Goal: Transaction & Acquisition: Purchase product/service

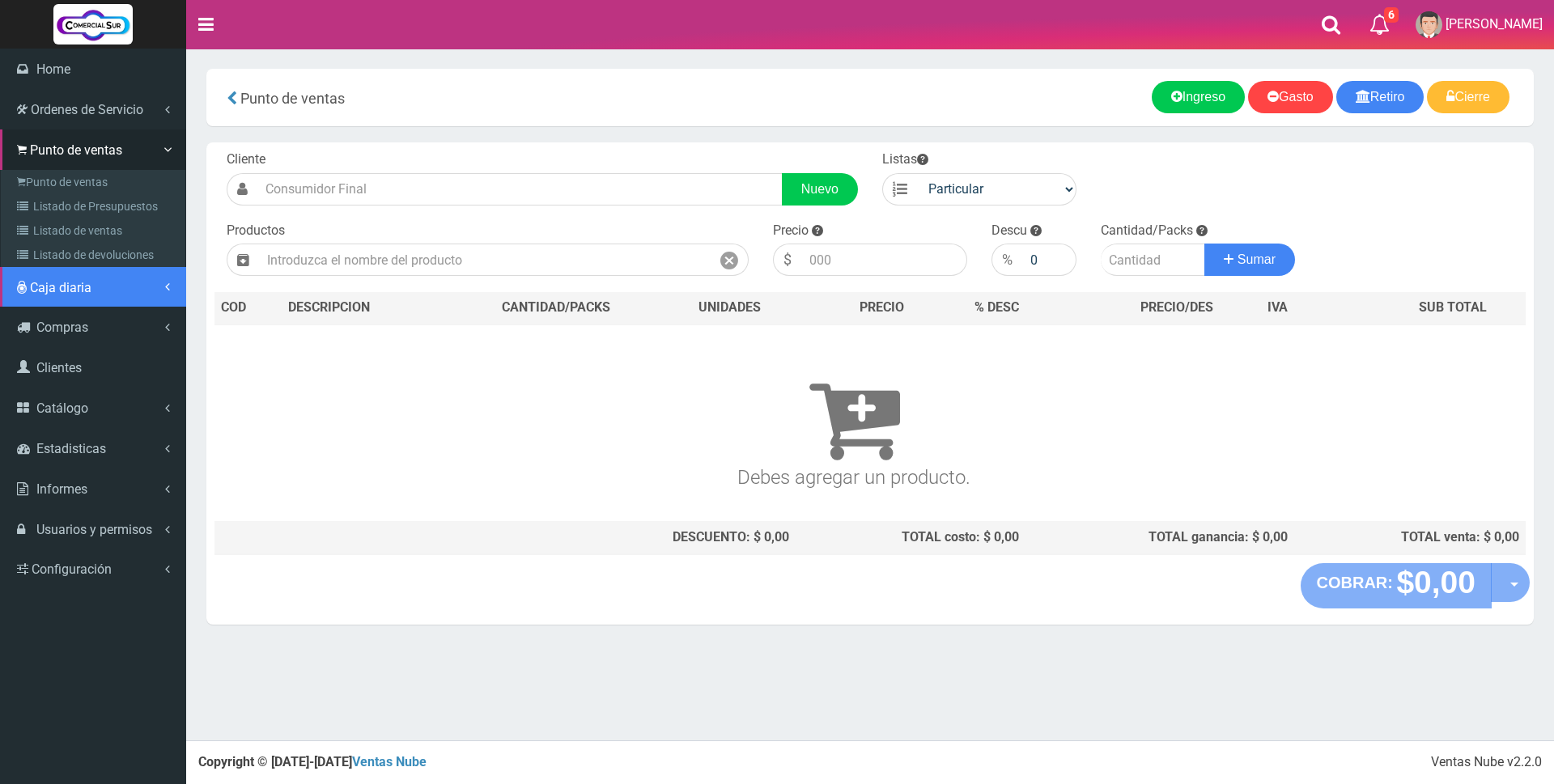
click at [60, 288] on span "Caja diaria" at bounding box center [61, 287] width 61 height 15
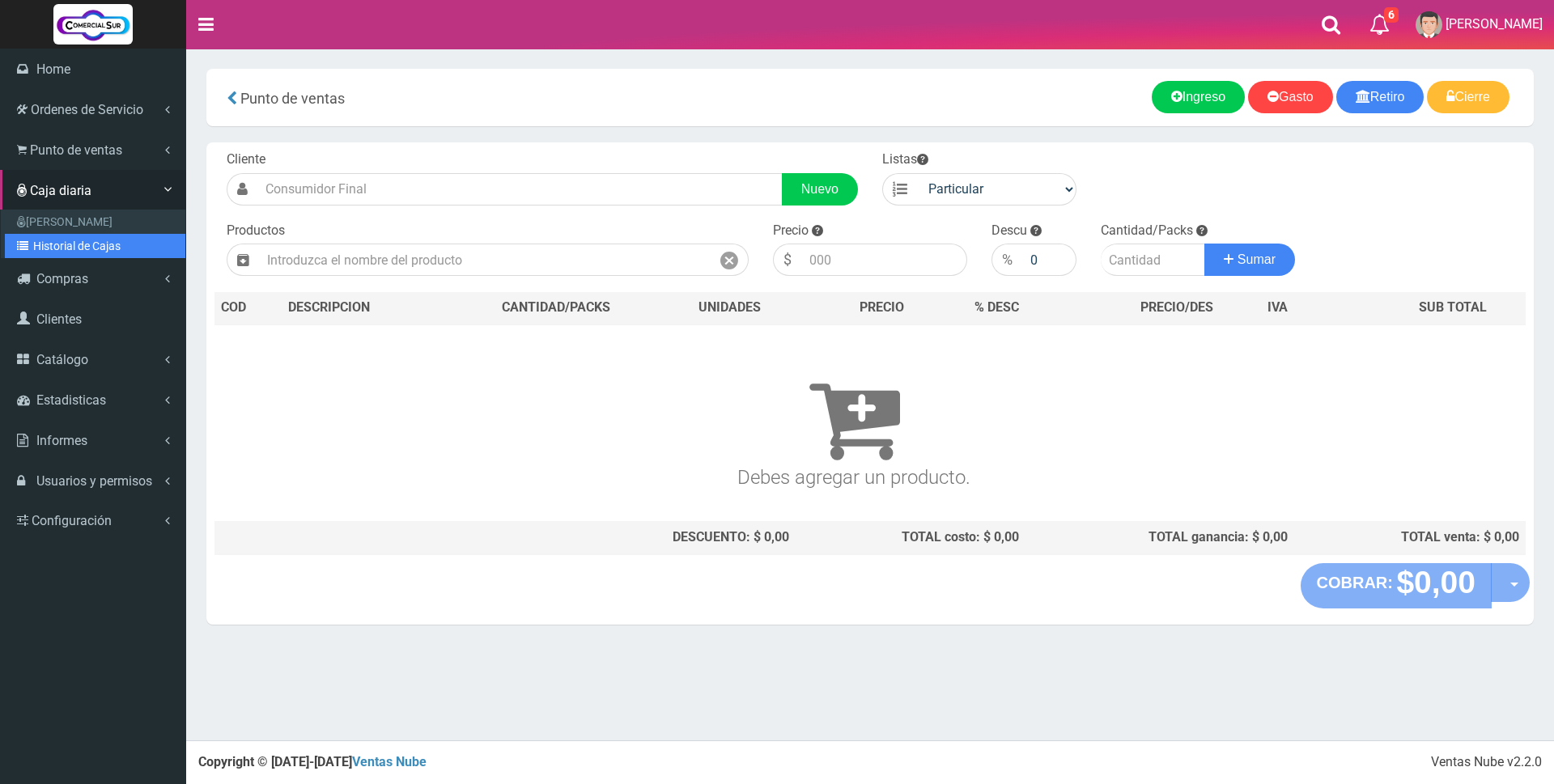
click at [60, 249] on link "Historial de Cajas" at bounding box center [94, 246] width 181 height 24
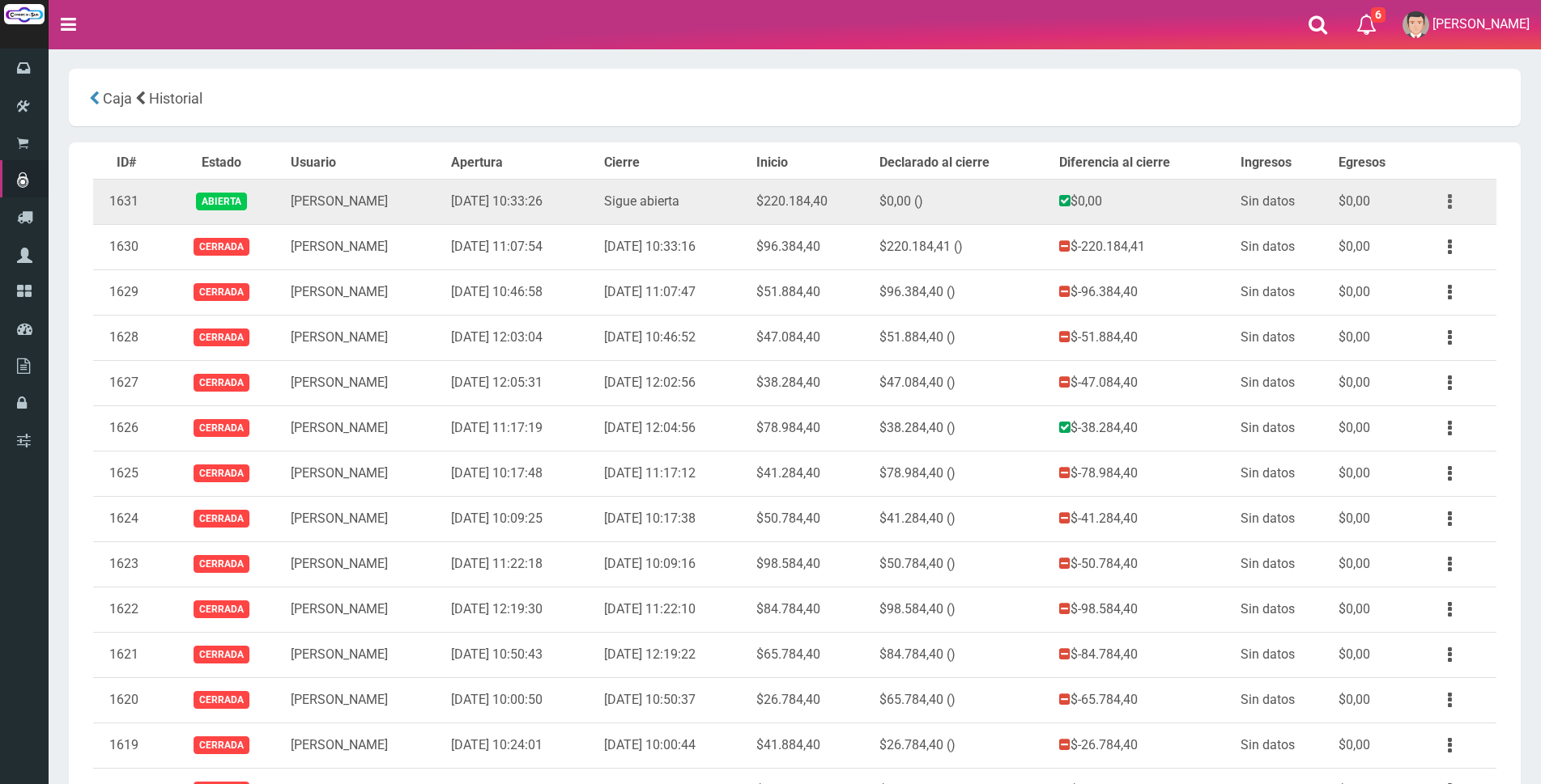
click at [1439, 196] on button "button" at bounding box center [1449, 202] width 37 height 29
click at [1419, 234] on link "Ver" at bounding box center [1404, 241] width 128 height 36
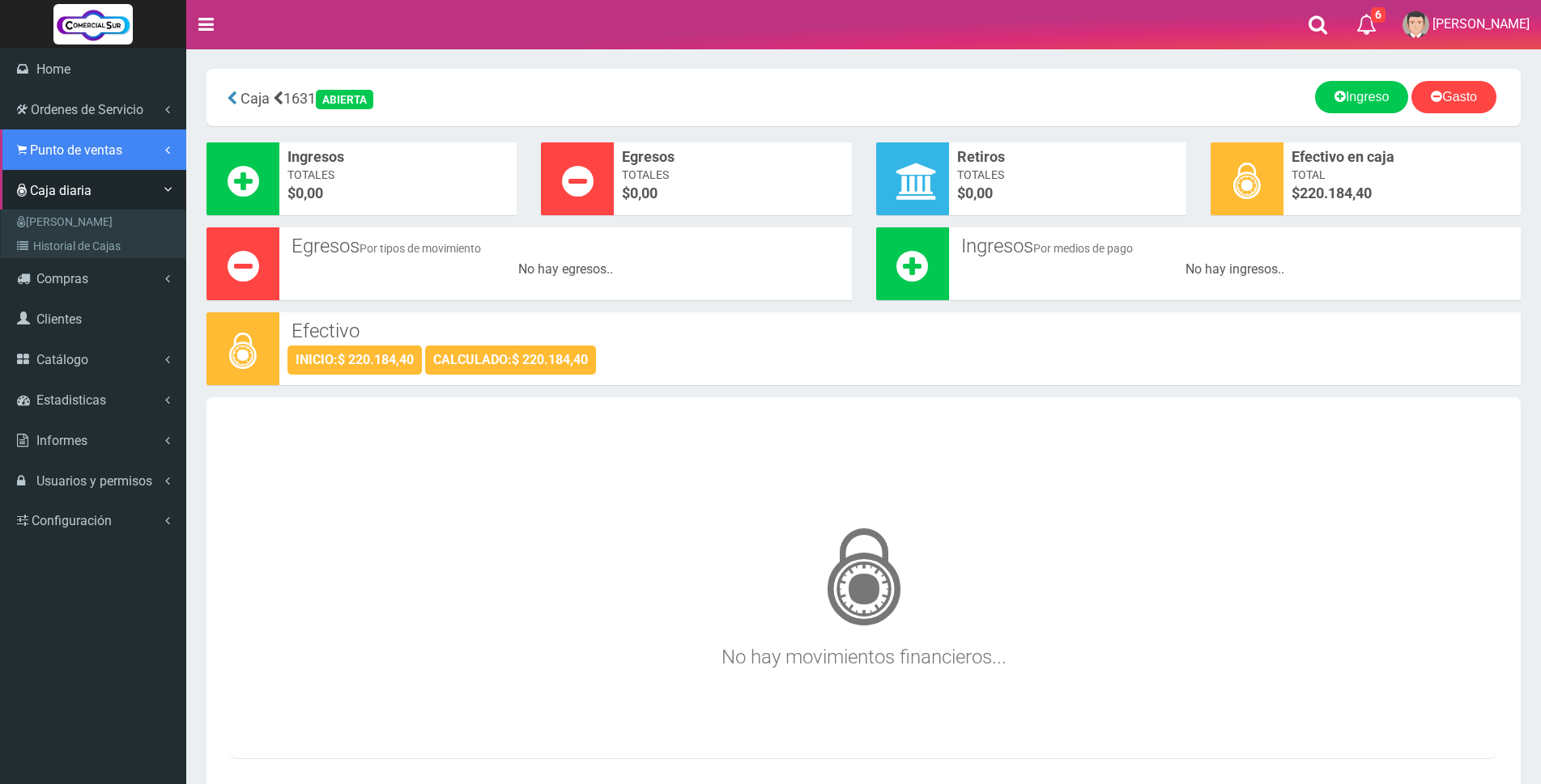
click at [39, 145] on span "Punto de ventas" at bounding box center [77, 150] width 93 height 15
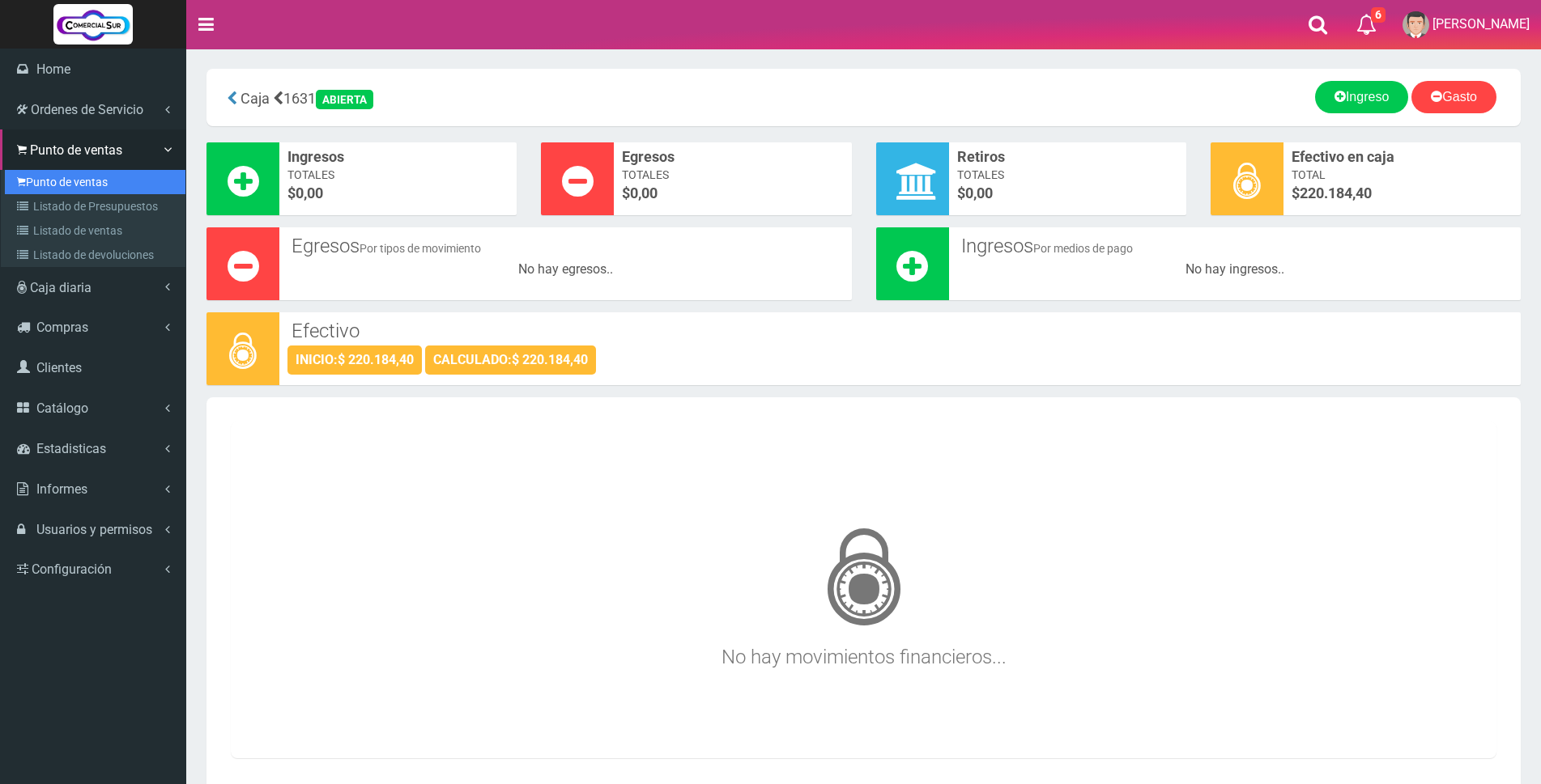
click at [37, 177] on link "Punto de ventas" at bounding box center [94, 182] width 181 height 24
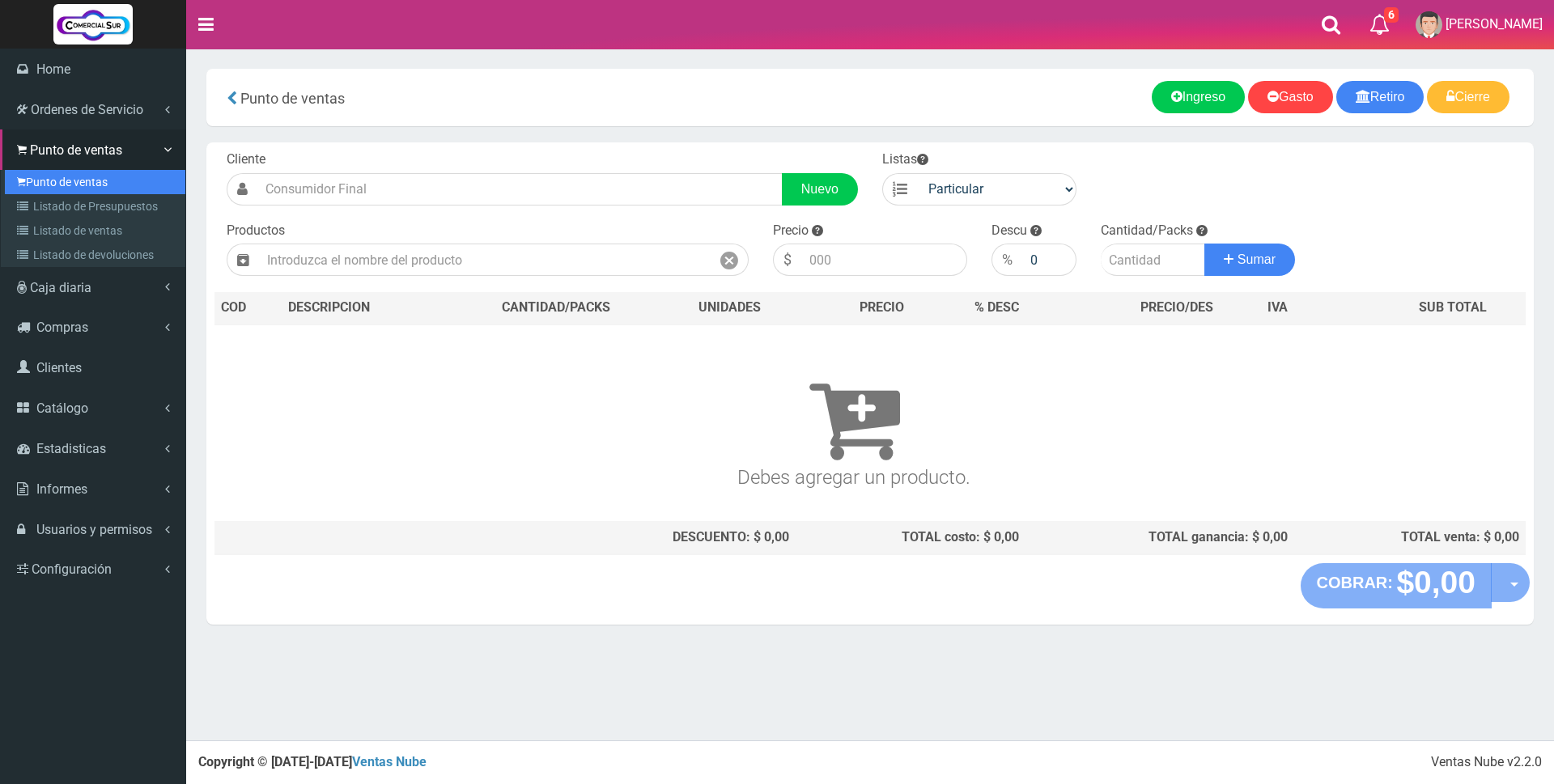
click at [78, 182] on link "Punto de ventas" at bounding box center [94, 182] width 181 height 24
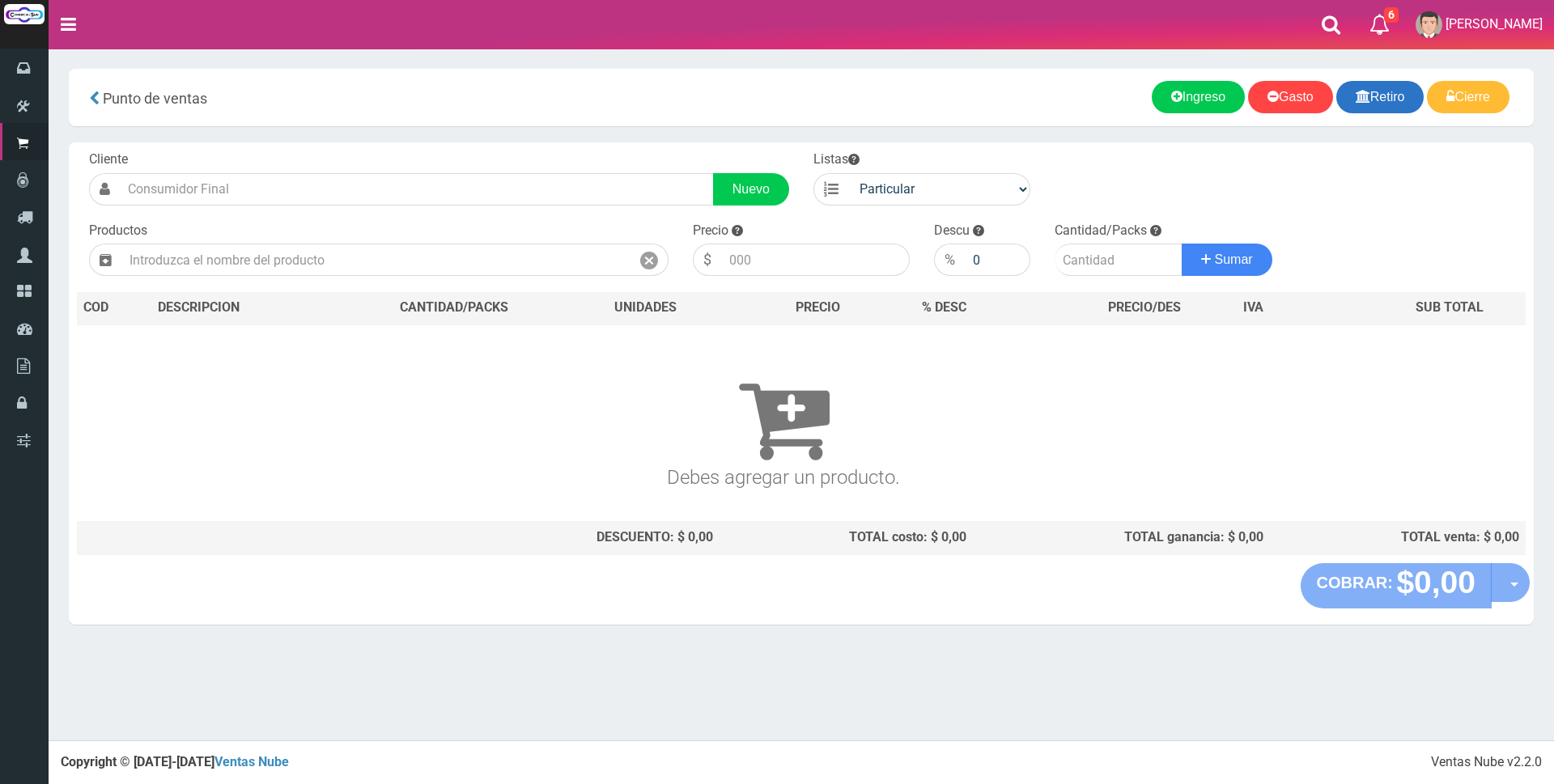
click at [1358, 101] on icon at bounding box center [1363, 95] width 14 height 22
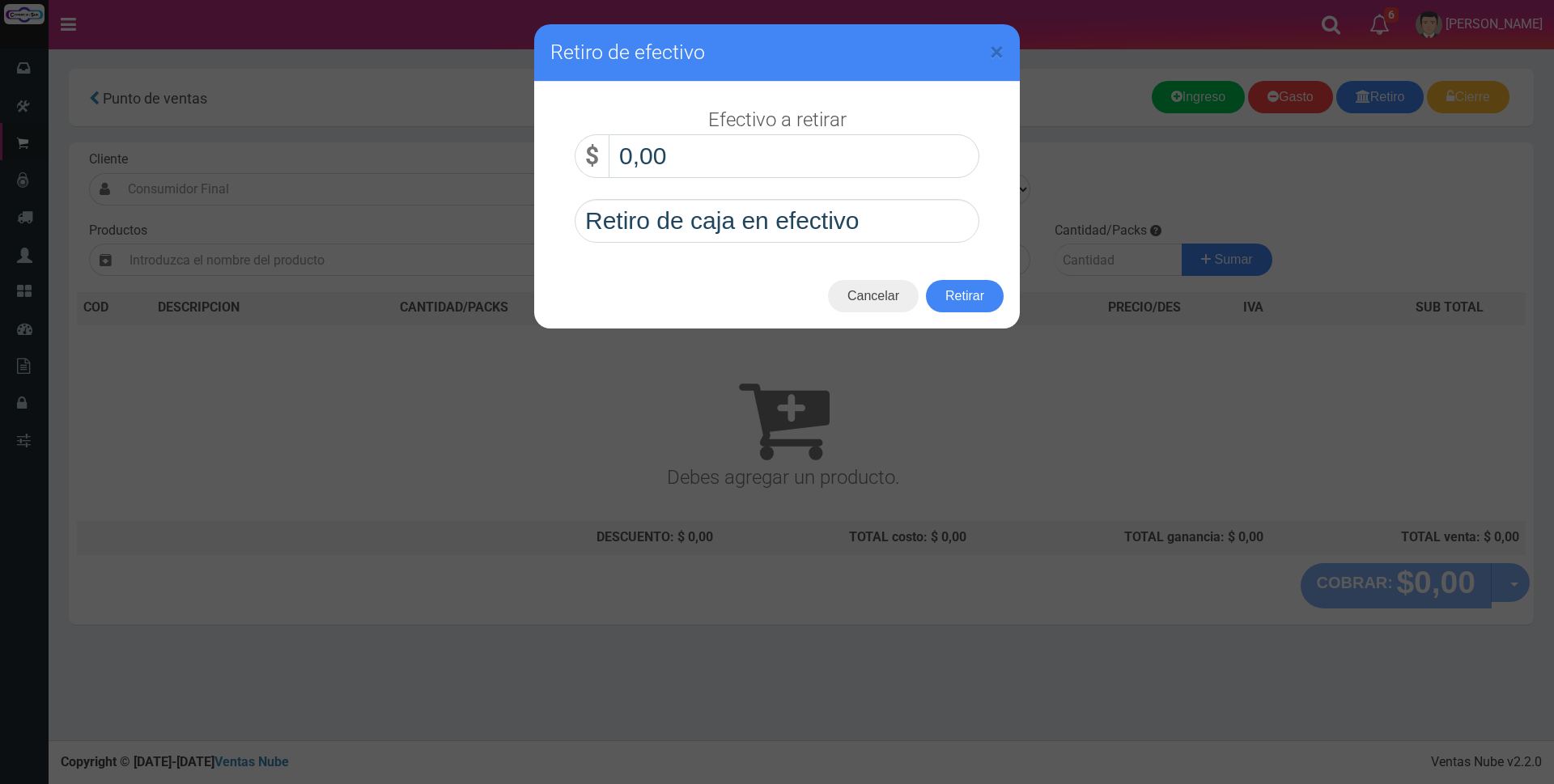
click at [757, 150] on input "0,00" at bounding box center [794, 156] width 371 height 44
type input "180.000,00"
click at [975, 288] on button "Retirar" at bounding box center [964, 296] width 78 height 32
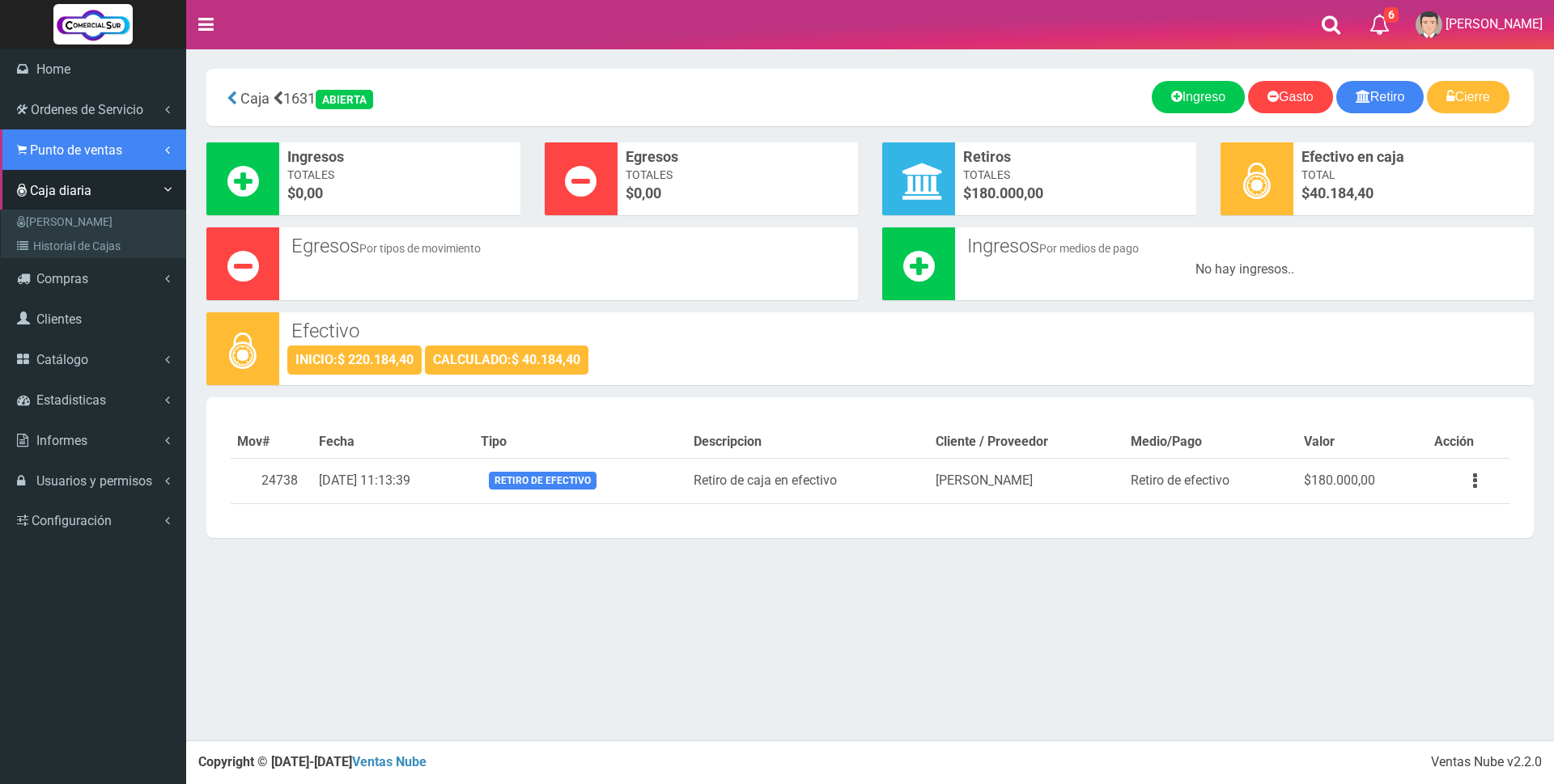
click at [72, 158] on link "Punto de ventas" at bounding box center [93, 149] width 186 height 40
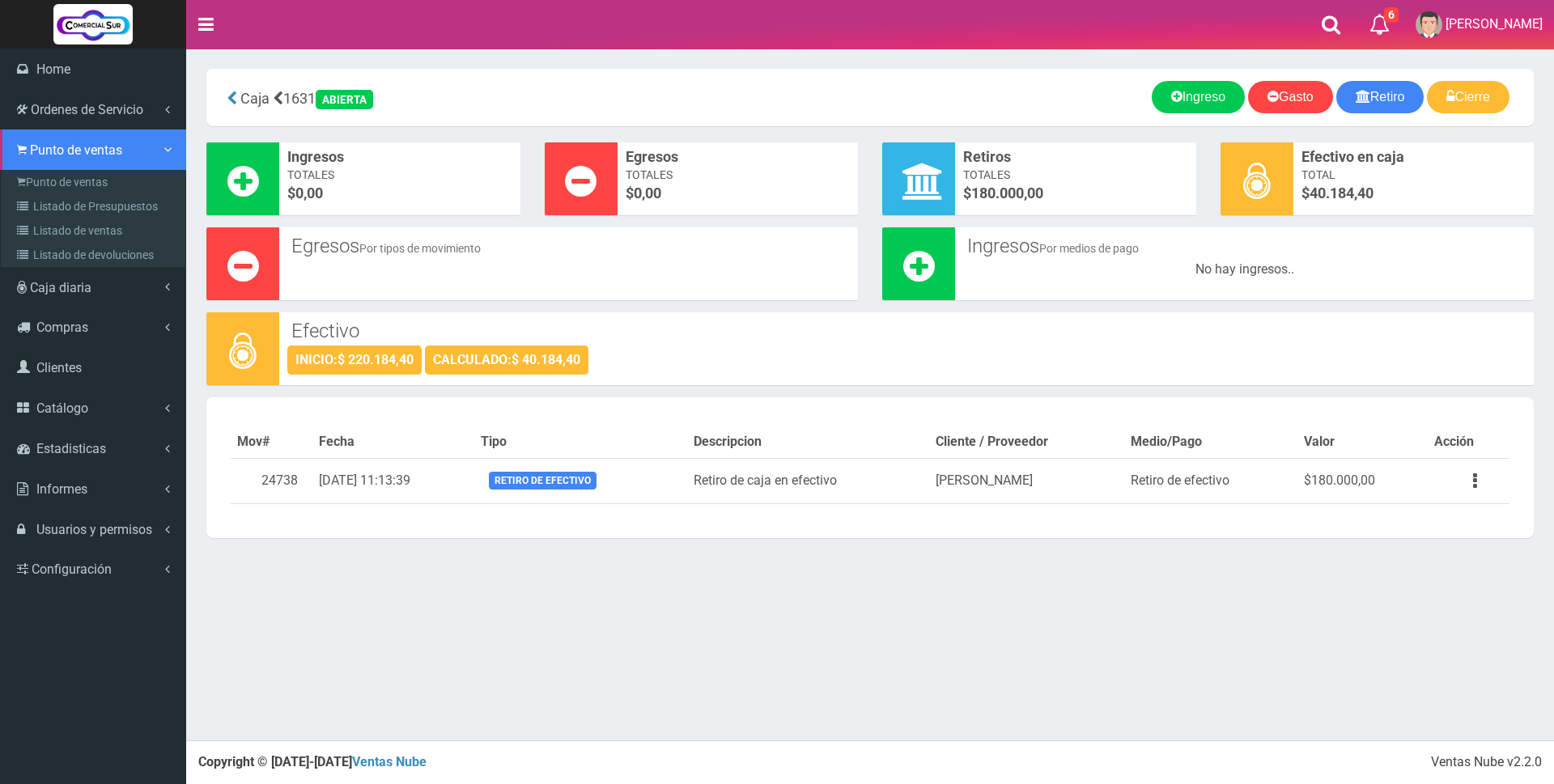
click at [31, 143] on span "Punto de ventas" at bounding box center [77, 150] width 93 height 15
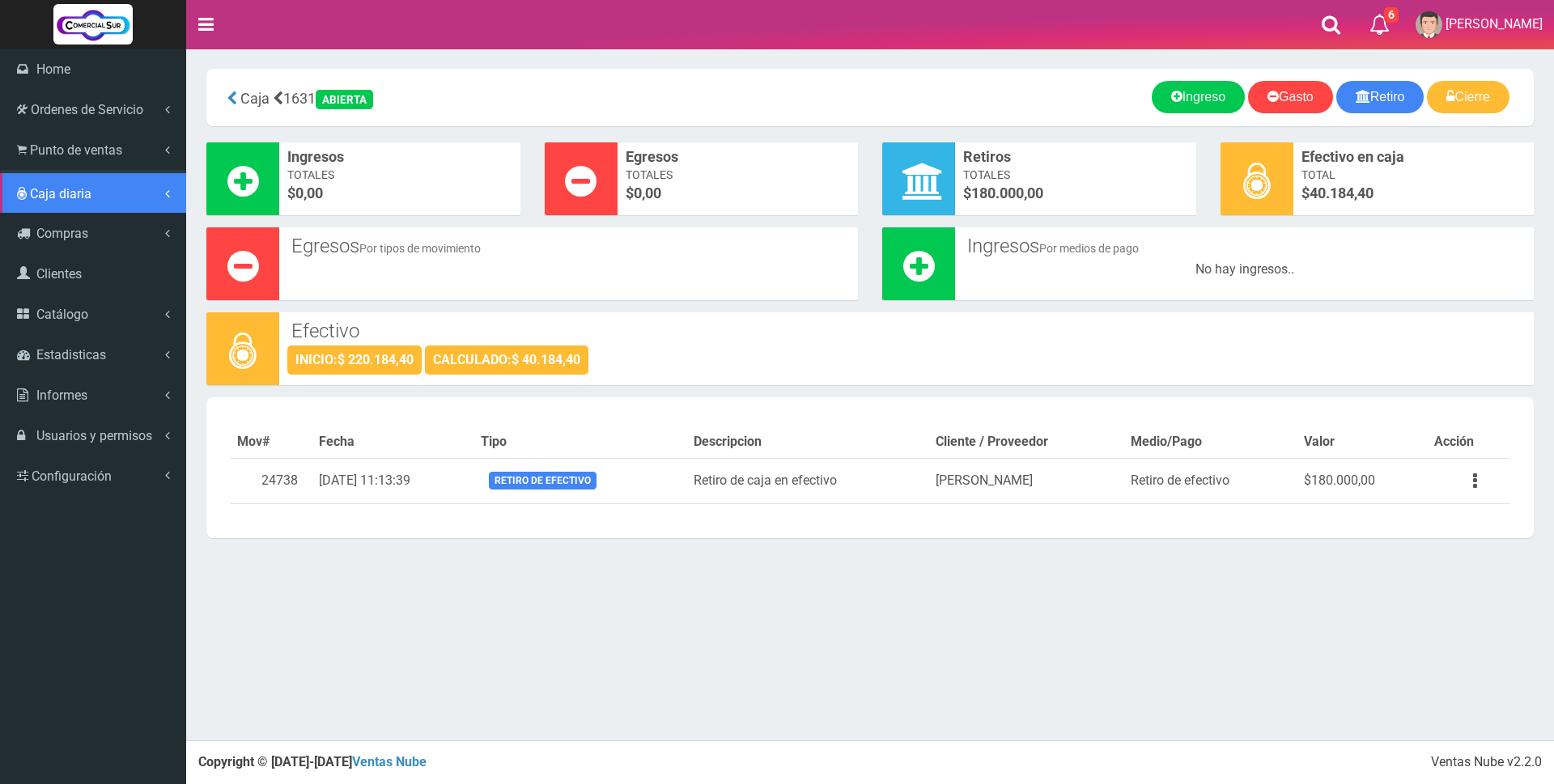
click at [70, 183] on link "Caja diaria" at bounding box center [93, 192] width 186 height 40
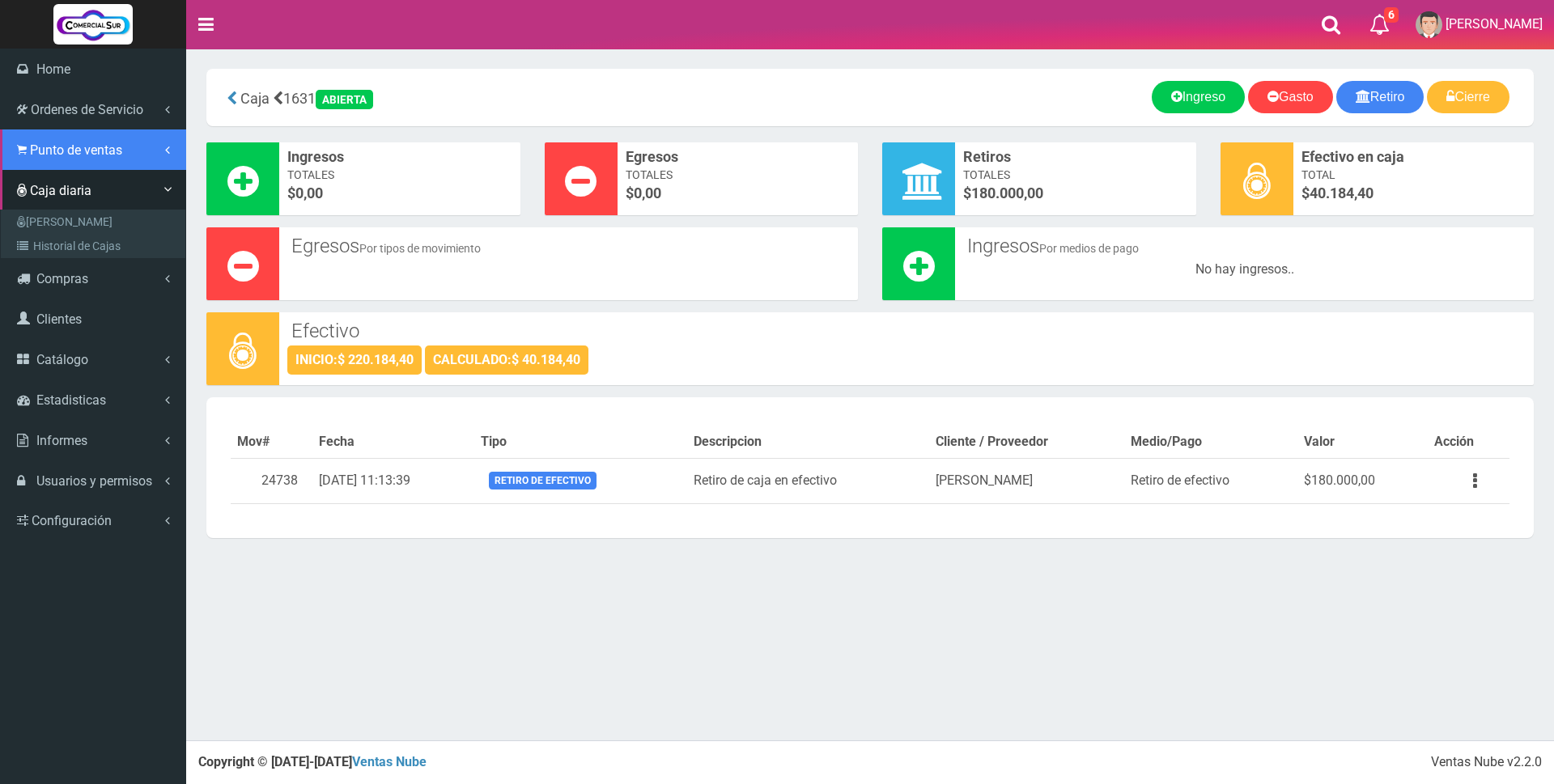
click at [29, 147] on link "Punto de ventas" at bounding box center [93, 149] width 186 height 40
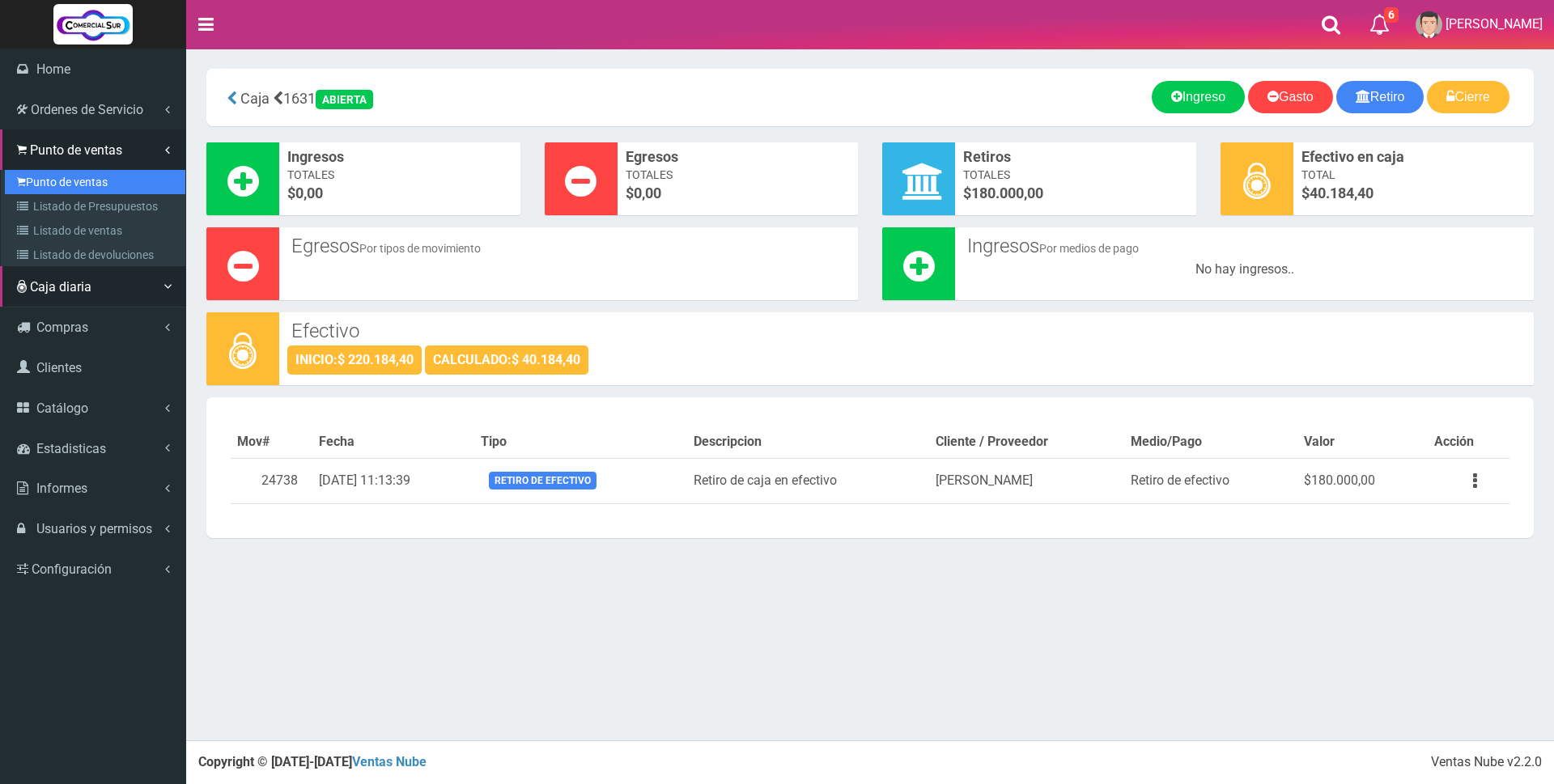
click at [60, 178] on link "Punto de ventas" at bounding box center [94, 182] width 181 height 24
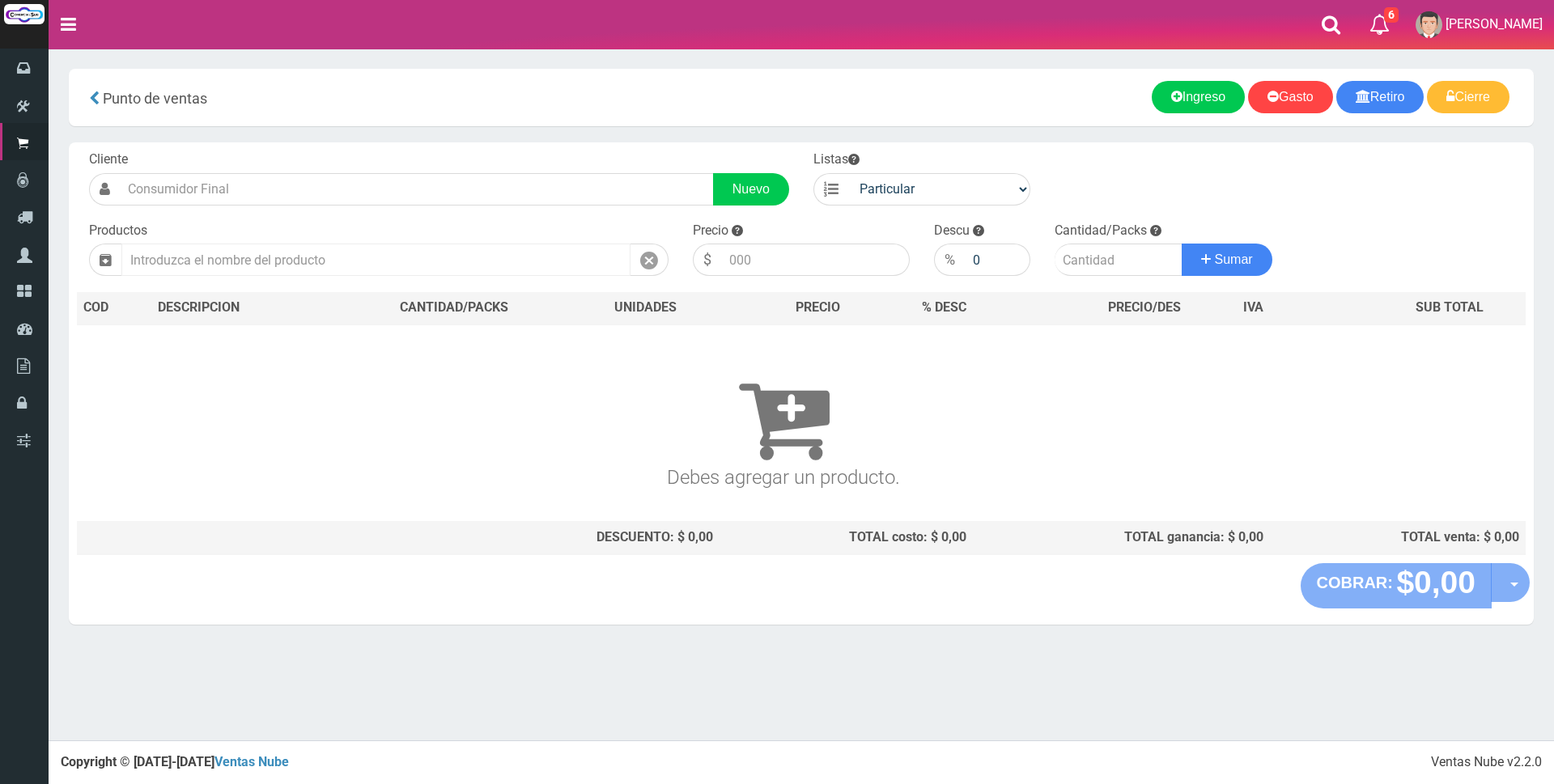
click at [467, 275] on input "text" at bounding box center [375, 259] width 509 height 32
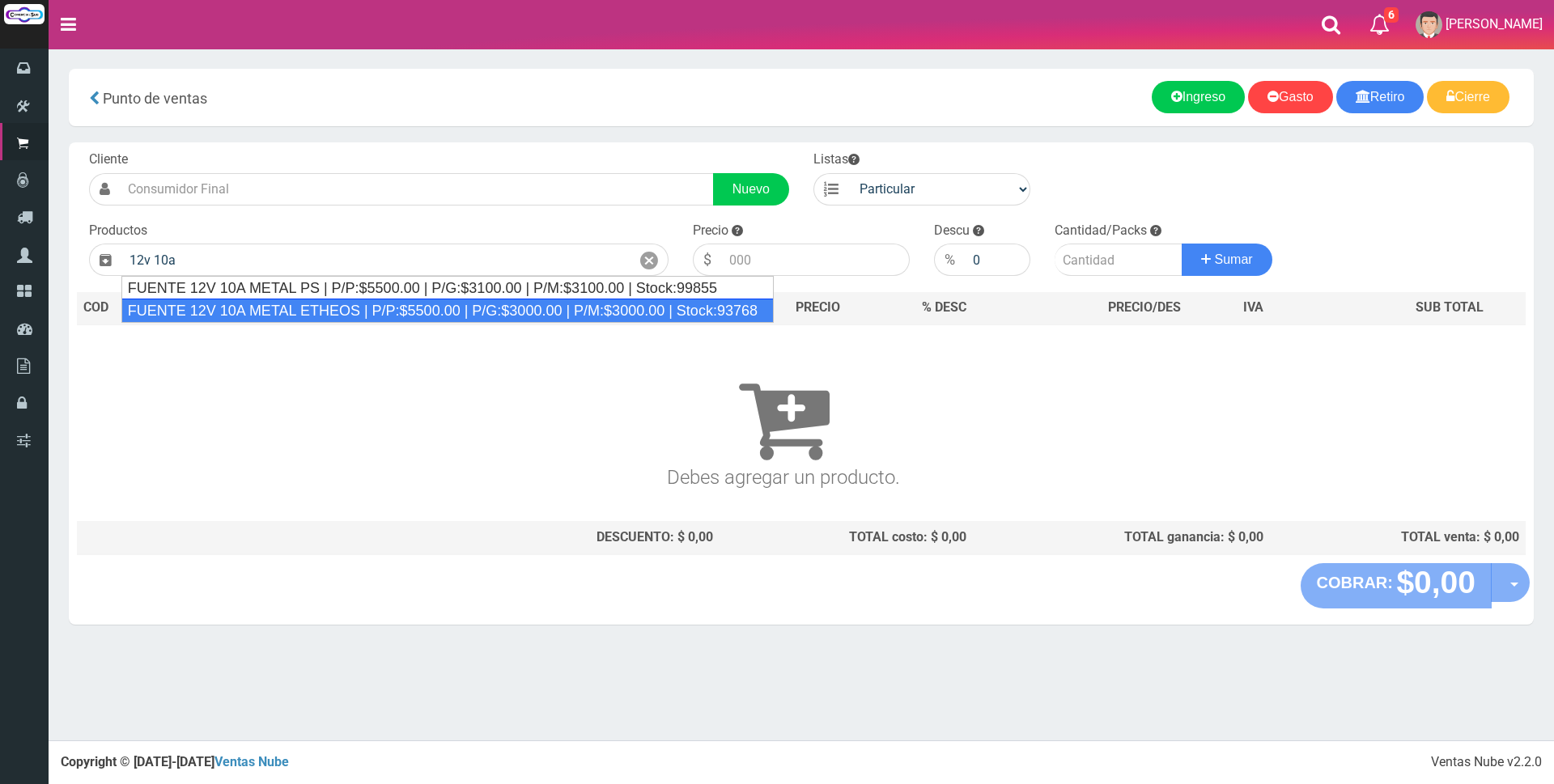
click at [415, 300] on div "FUENTE 12V 10A METAL ETHEOS | P/P:$5500.00 | P/G:$3000.00 | P/M:$3000.00 | Stoc…" at bounding box center [447, 310] width 652 height 24
type input "FUENTE 12V 10A METAL ETHEOS | P/P:$5500.00 | P/G:$3000.00 | P/M:$3000.00 | Stoc…"
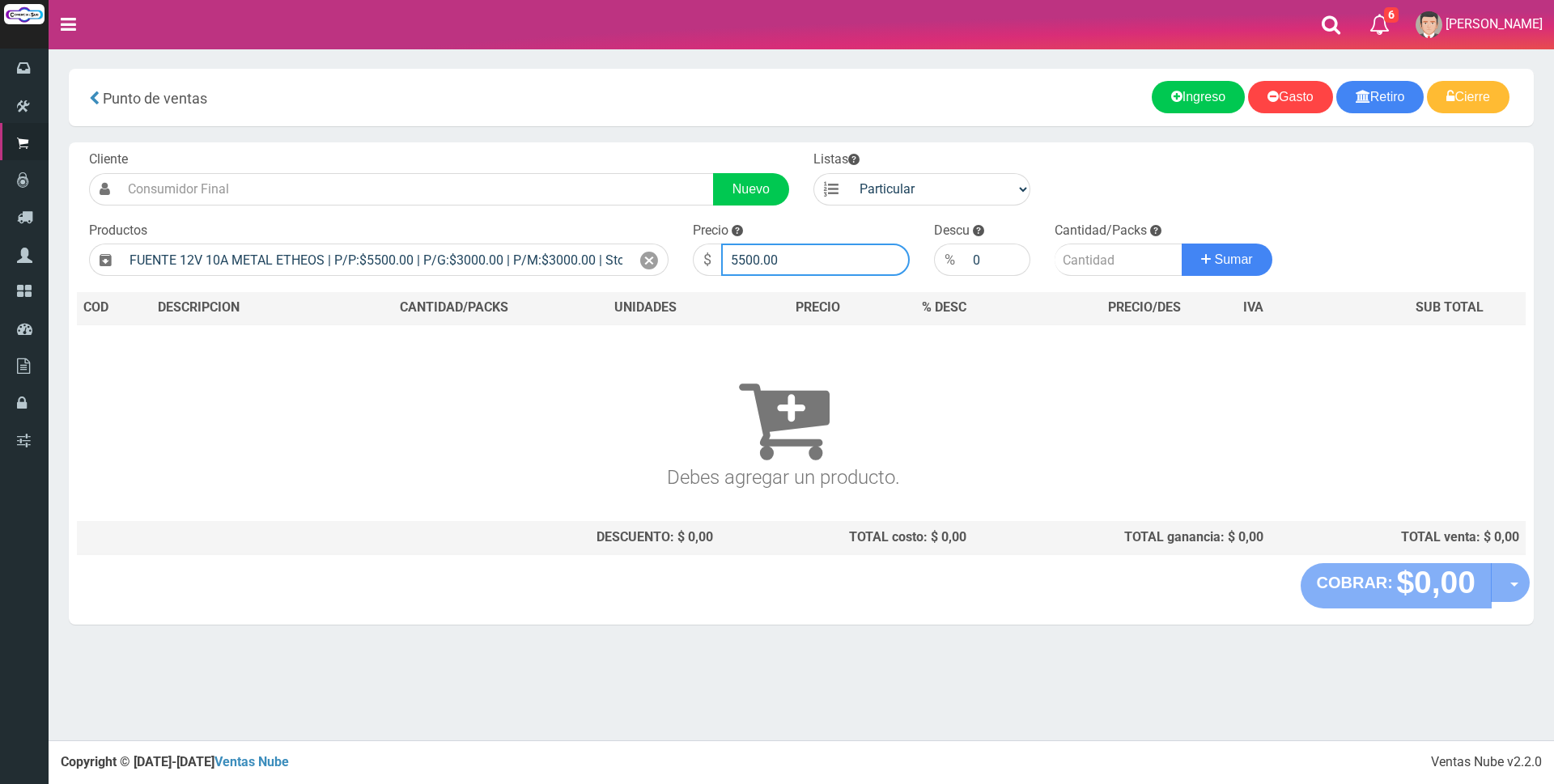
drag, startPoint x: 820, startPoint y: 264, endPoint x: 571, endPoint y: 240, distance: 250.2
click at [571, 151] on form "Cliente Nuevo Listas Particular Gremio Mayoristas" at bounding box center [801, 151] width 1449 height 0
type input "16500"
type input "2"
click at [1182, 243] on button "Sumar" at bounding box center [1228, 259] width 91 height 32
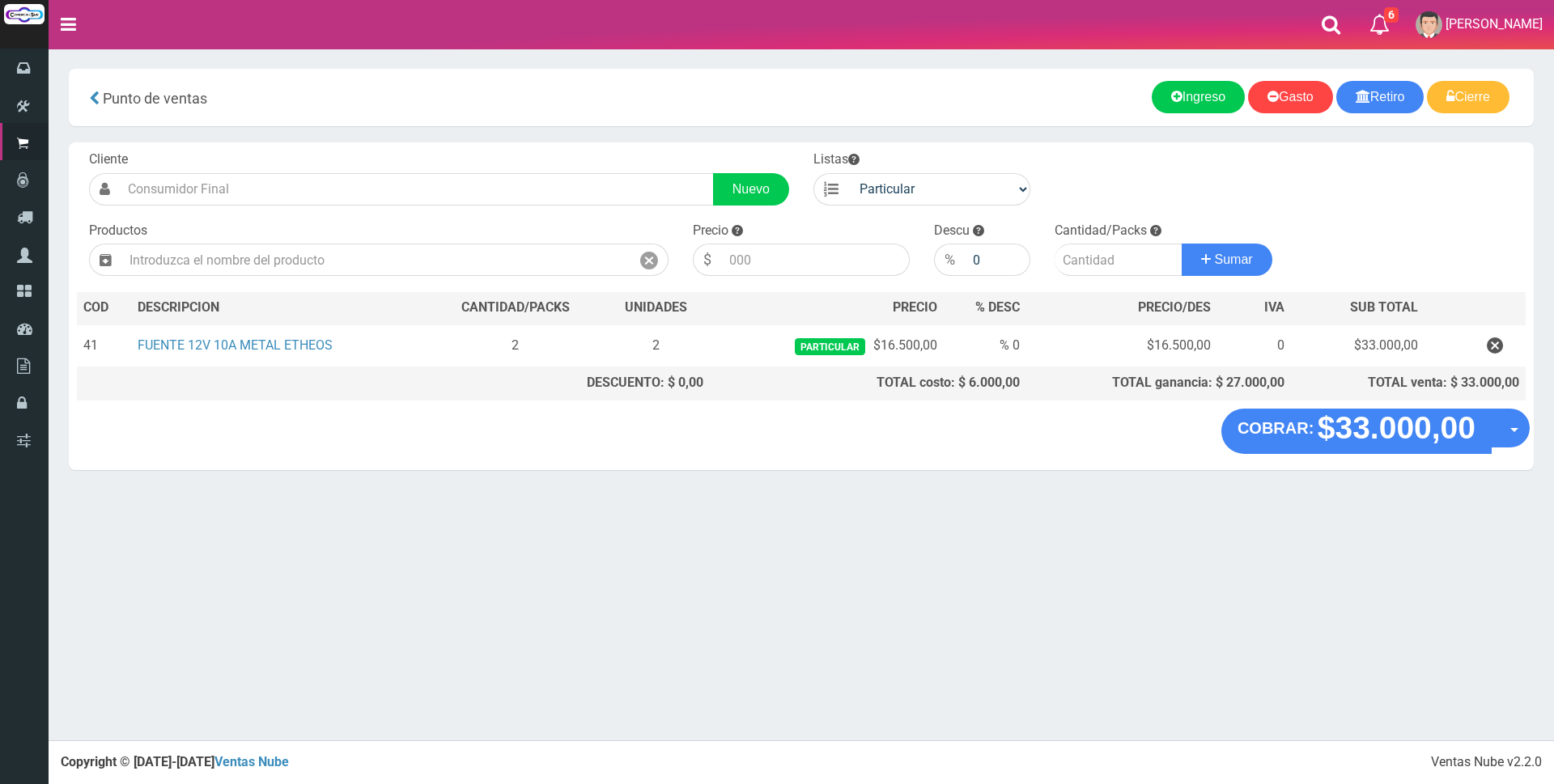
click at [1281, 184] on div "Cliente Nuevo Listas Particular Gremio Mayoristas Productos 0" at bounding box center [801, 275] width 1466 height 266
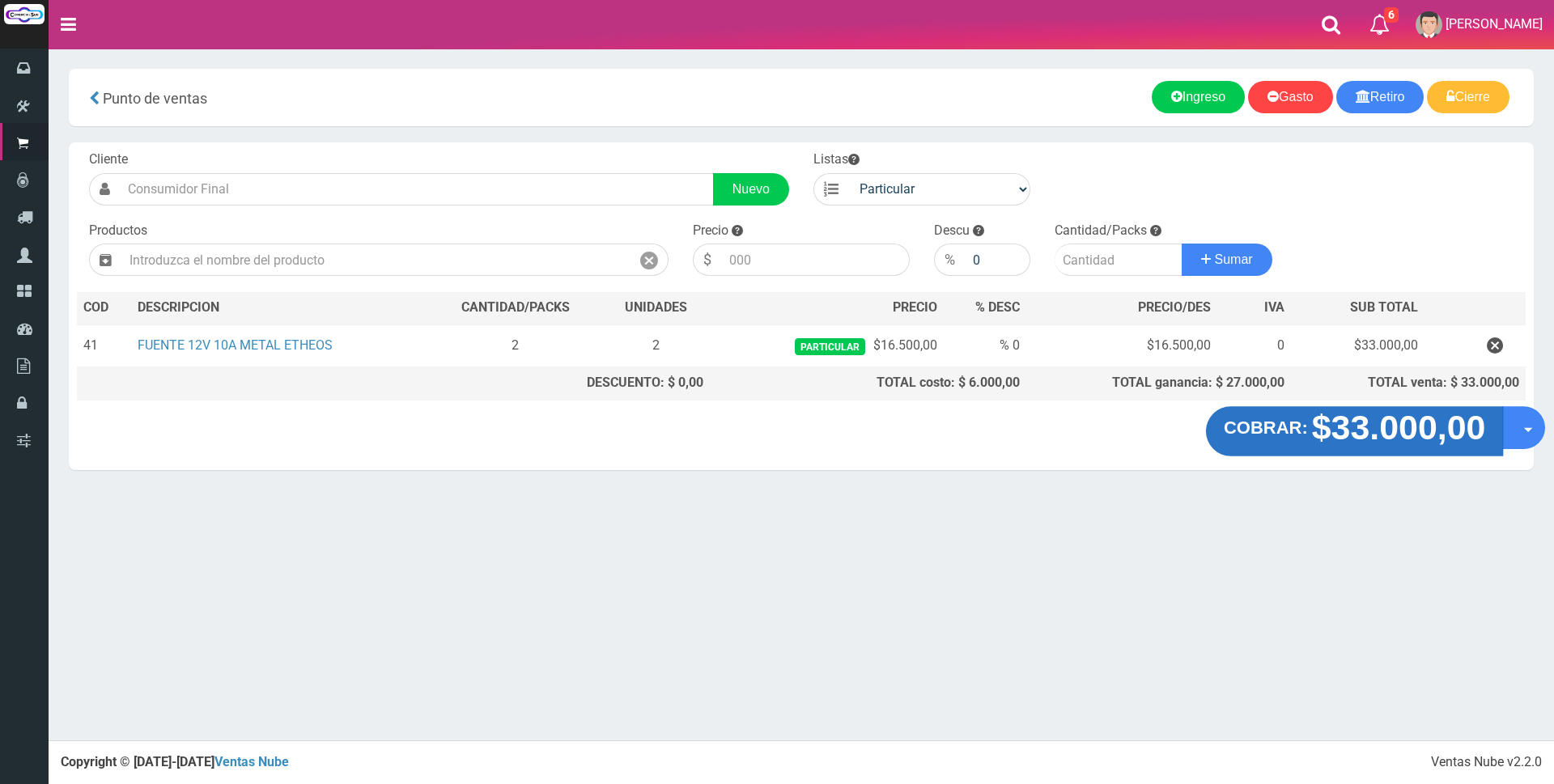
click at [1337, 425] on strong "$33.000,00" at bounding box center [1399, 428] width 174 height 38
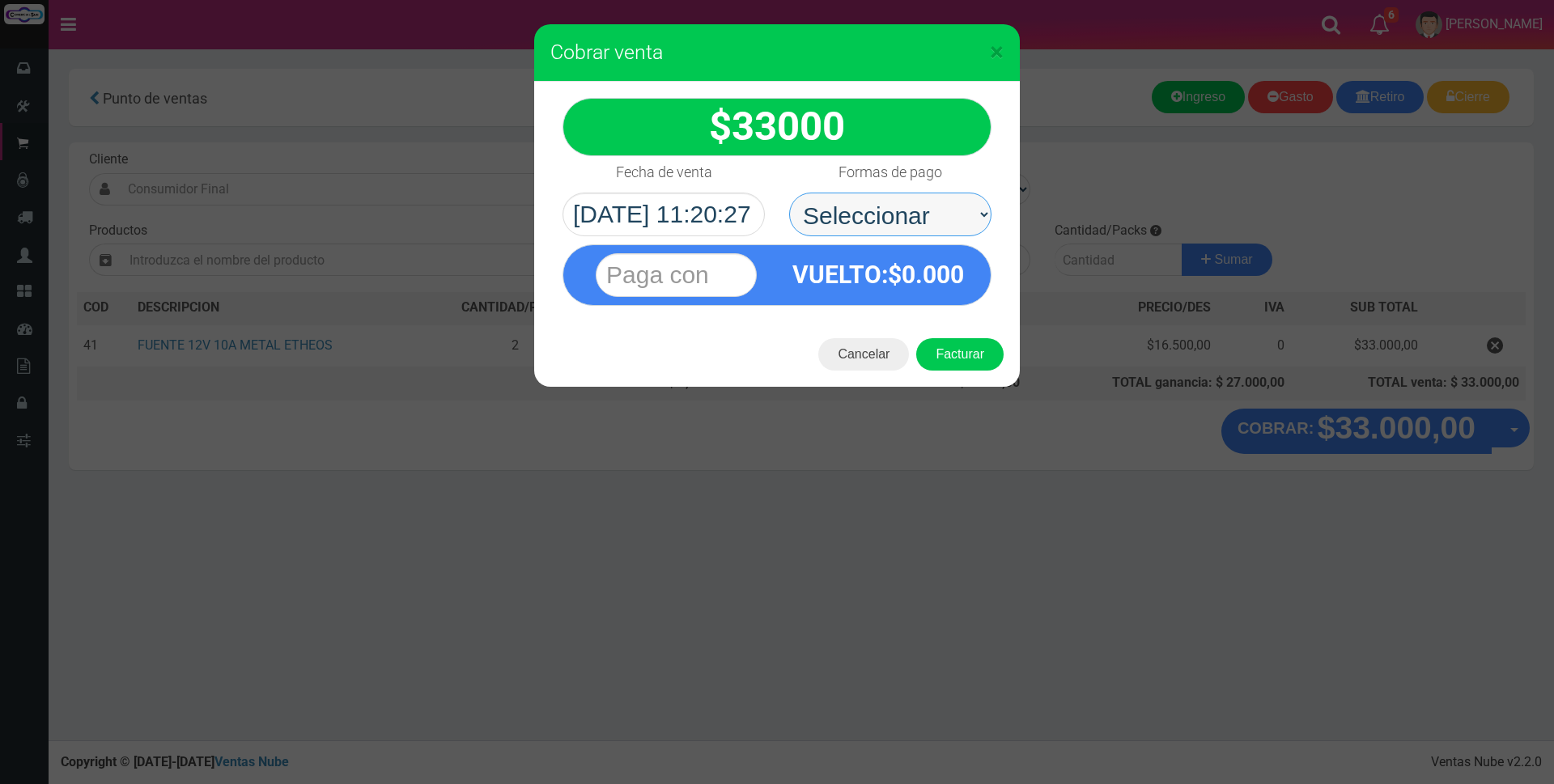
click at [950, 216] on select "Seleccionar Efectivo Tarjeta de Crédito Depósito Débito" at bounding box center [890, 214] width 202 height 44
select select "Tarjeta de Crédito"
click at [789, 192] on select "Seleccionar Efectivo Tarjeta de Crédito Depósito Débito" at bounding box center [890, 214] width 202 height 44
click at [718, 261] on input "text" at bounding box center [676, 274] width 161 height 44
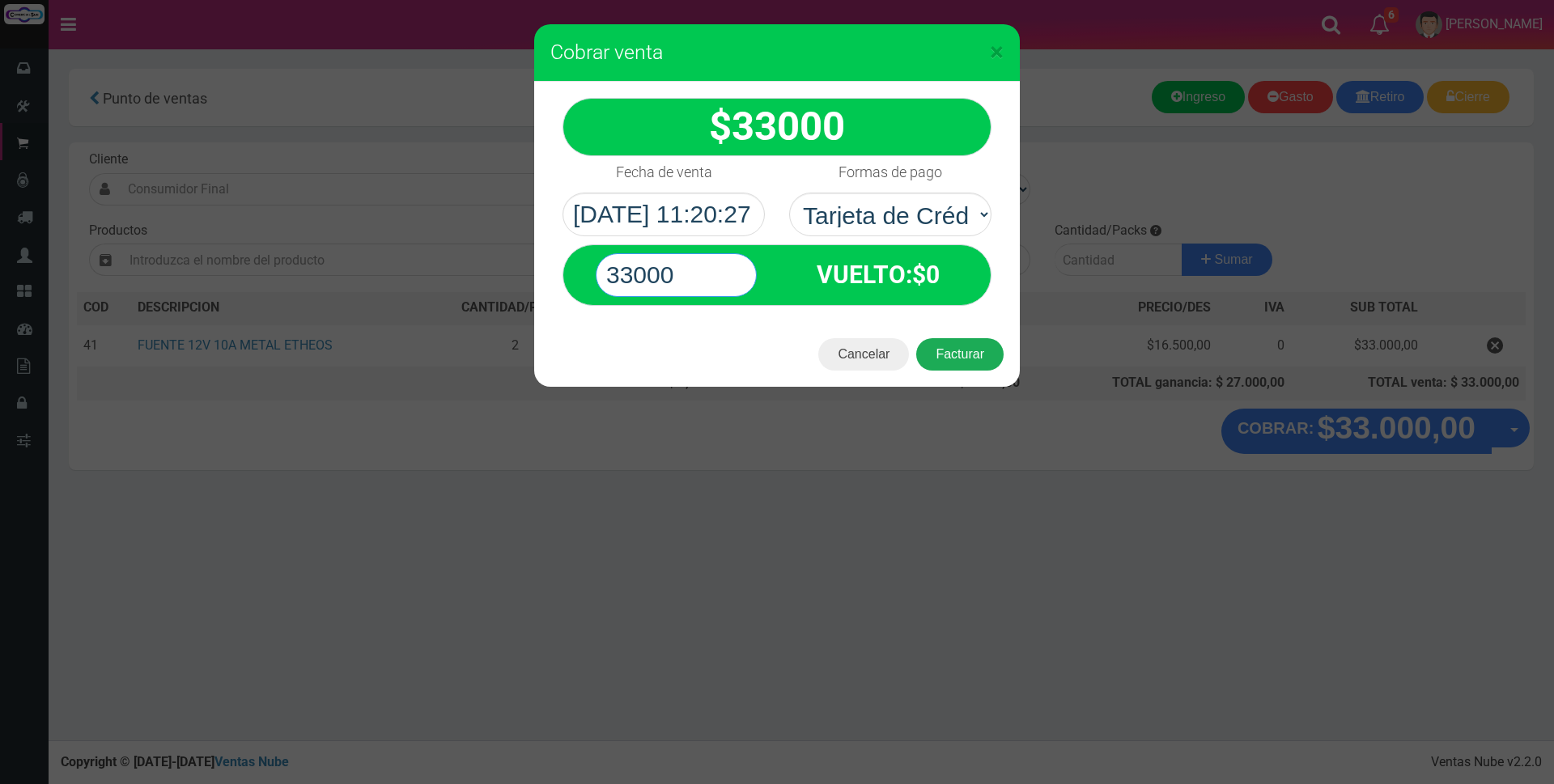
type input "33000"
click at [965, 365] on button "Facturar" at bounding box center [961, 355] width 87 height 32
